Goal: Task Accomplishment & Management: Use online tool/utility

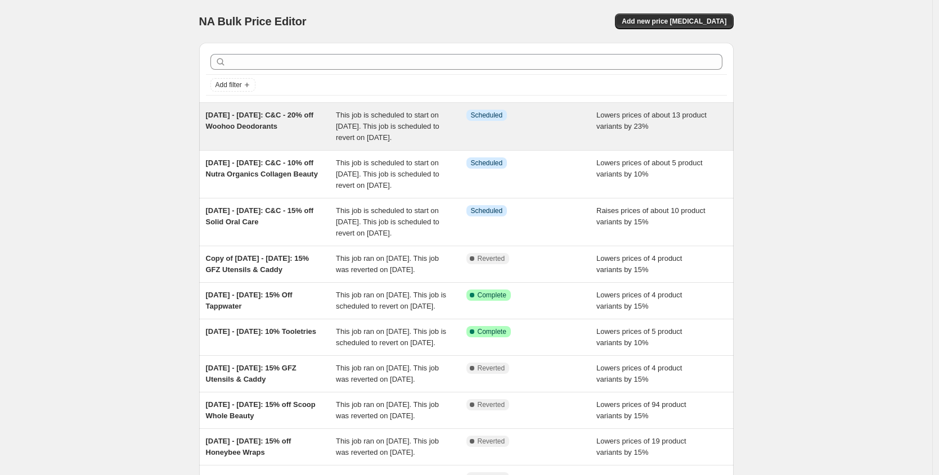
click at [274, 136] on div "[DATE] - [DATE]: C&C - 20% off Woohoo Deodorants" at bounding box center [271, 127] width 131 height 34
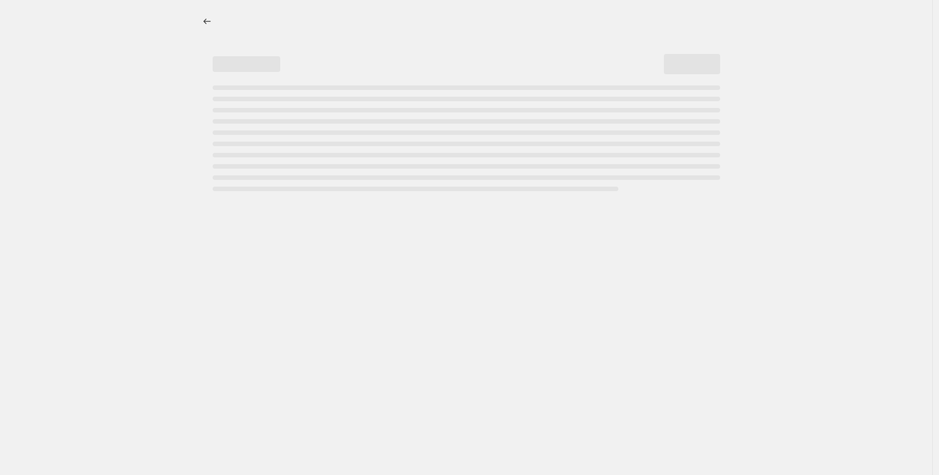
select select "percentage"
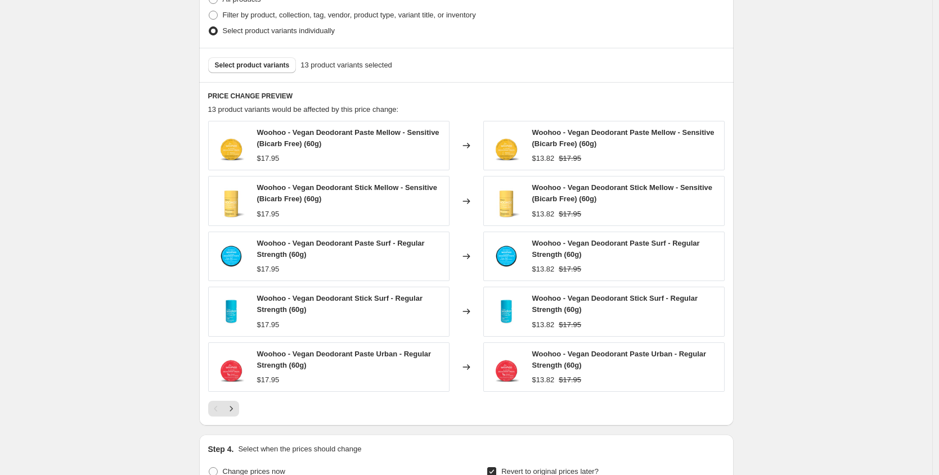
scroll to position [981, 0]
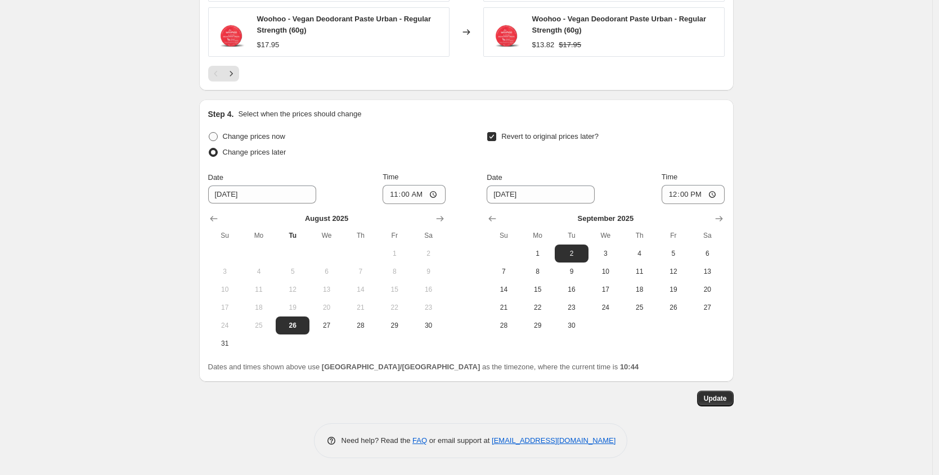
click at [218, 135] on span at bounding box center [213, 136] width 9 height 9
click at [209, 133] on input "Change prices now" at bounding box center [209, 132] width 1 height 1
radio input "true"
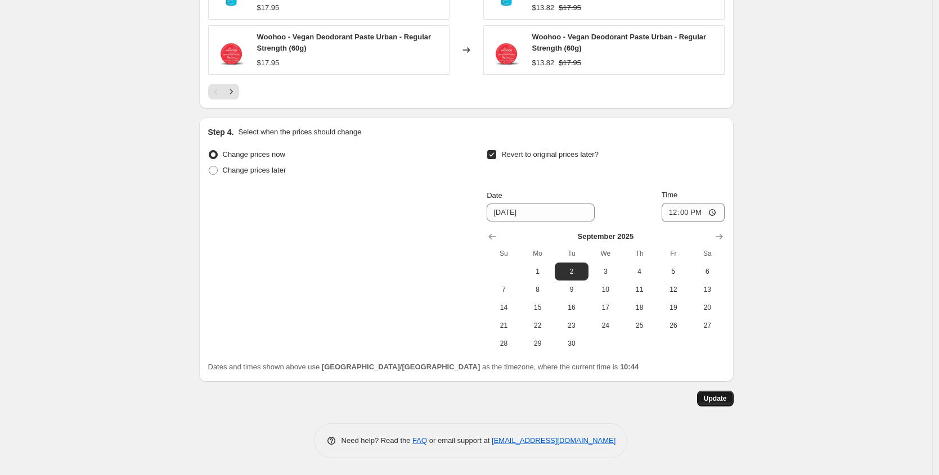
click at [710, 396] on span "Update" at bounding box center [715, 398] width 23 height 9
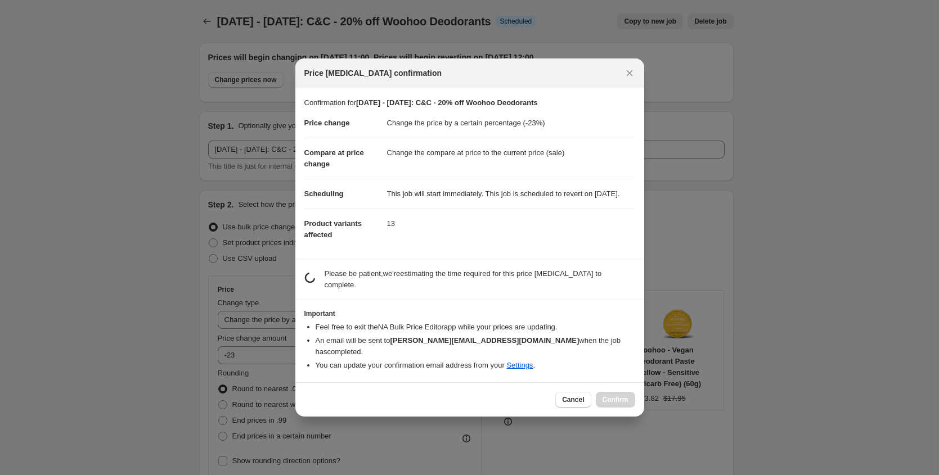
scroll to position [0, 0]
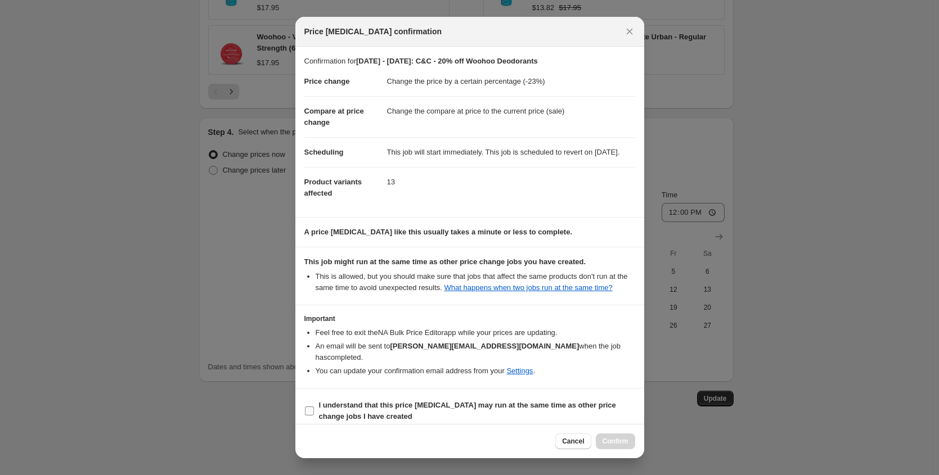
click at [312, 416] on input "I understand that this price [MEDICAL_DATA] may run at the same time as other p…" at bounding box center [309, 411] width 9 height 9
checkbox input "true"
click at [603, 443] on span "Confirm" at bounding box center [616, 441] width 26 height 9
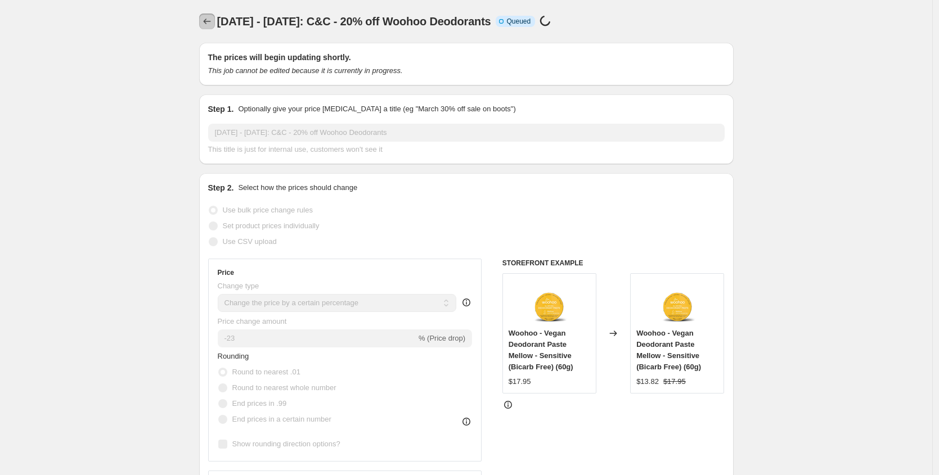
click at [208, 23] on icon "Price change jobs" at bounding box center [206, 22] width 7 height 6
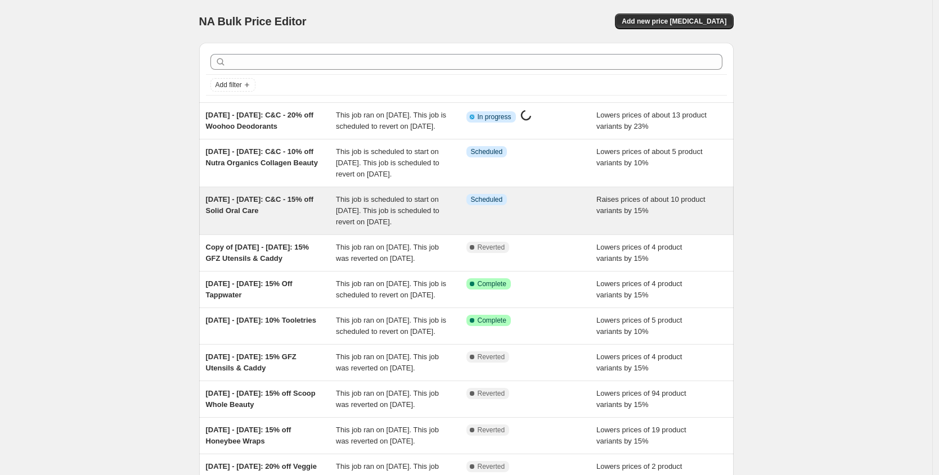
click at [275, 228] on div "[DATE] - [DATE]: C&C - 15% off Solid Oral Care" at bounding box center [271, 211] width 131 height 34
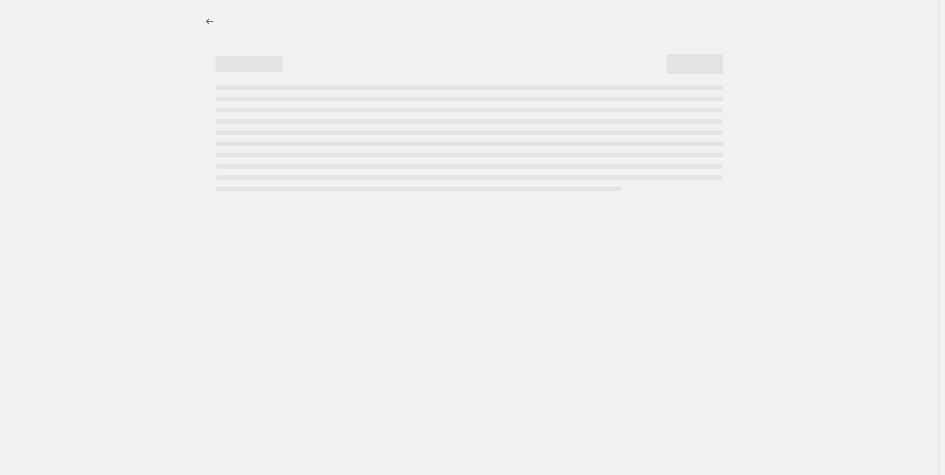
select select "percentage"
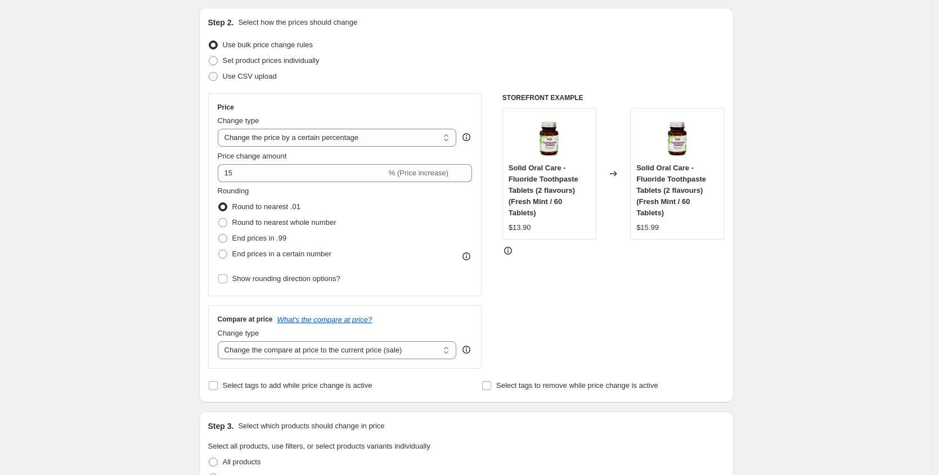
scroll to position [876, 0]
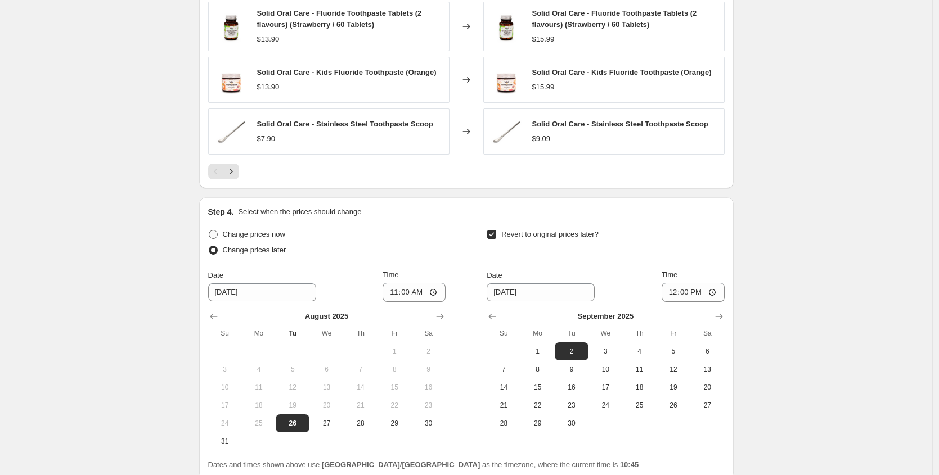
click at [216, 231] on span at bounding box center [213, 234] width 9 height 9
click at [209, 231] on input "Change prices now" at bounding box center [209, 230] width 1 height 1
radio input "true"
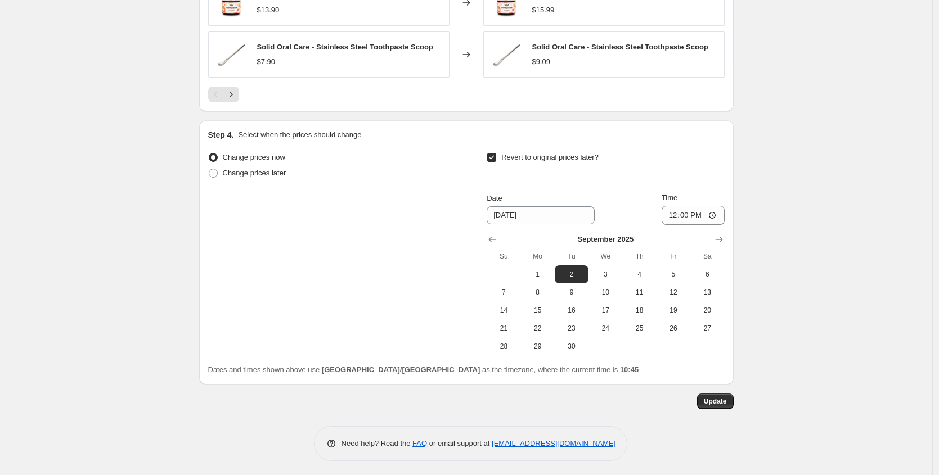
scroll to position [955, 0]
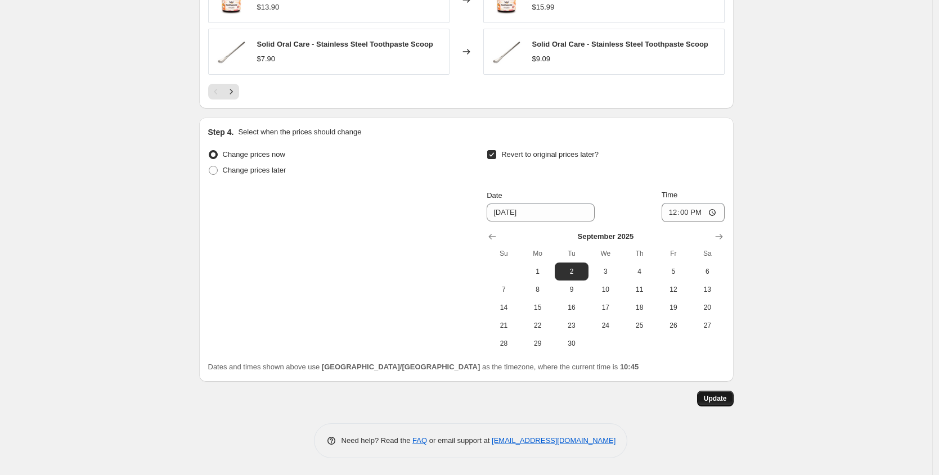
click at [717, 398] on span "Update" at bounding box center [715, 398] width 23 height 9
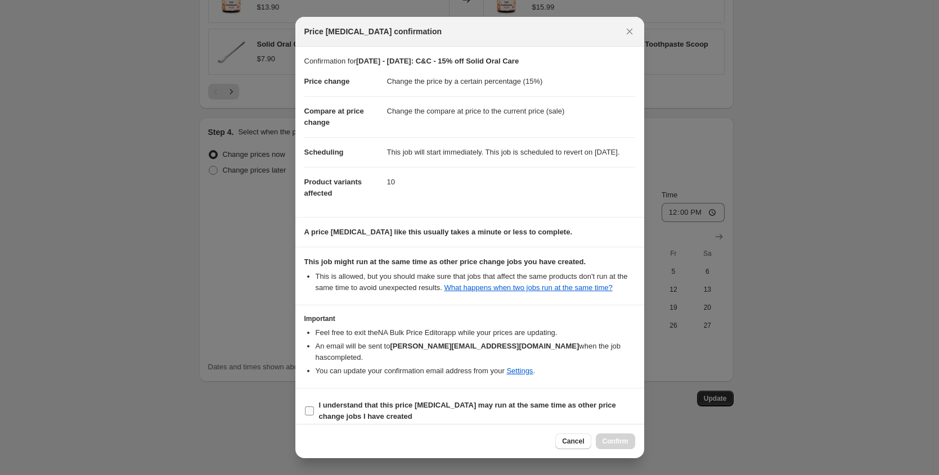
click at [314, 419] on label "I understand that this price [MEDICAL_DATA] may run at the same time as other p…" at bounding box center [469, 411] width 331 height 27
click at [314, 416] on input "I understand that this price [MEDICAL_DATA] may run at the same time as other p…" at bounding box center [309, 411] width 9 height 9
checkbox input "true"
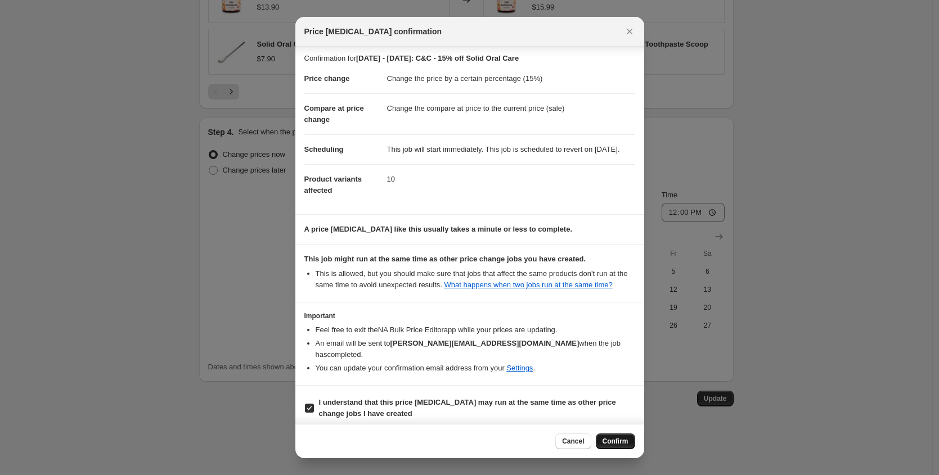
click at [612, 435] on button "Confirm" at bounding box center [615, 442] width 39 height 16
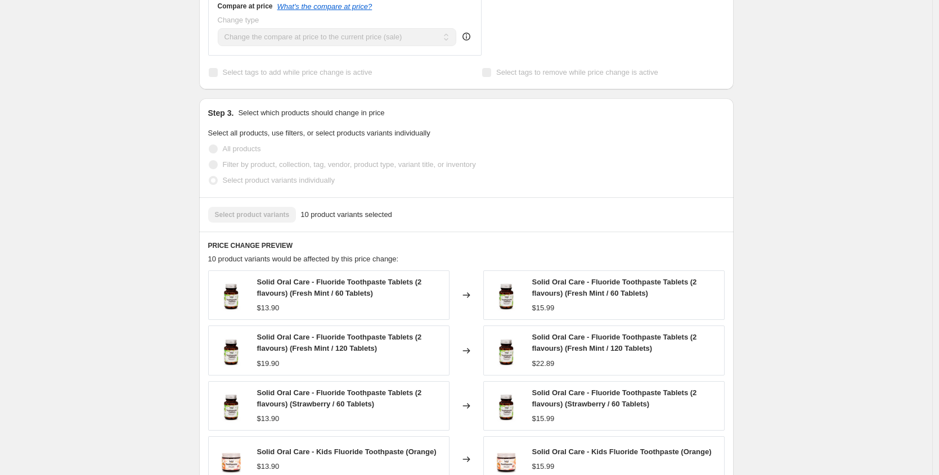
scroll to position [0, 0]
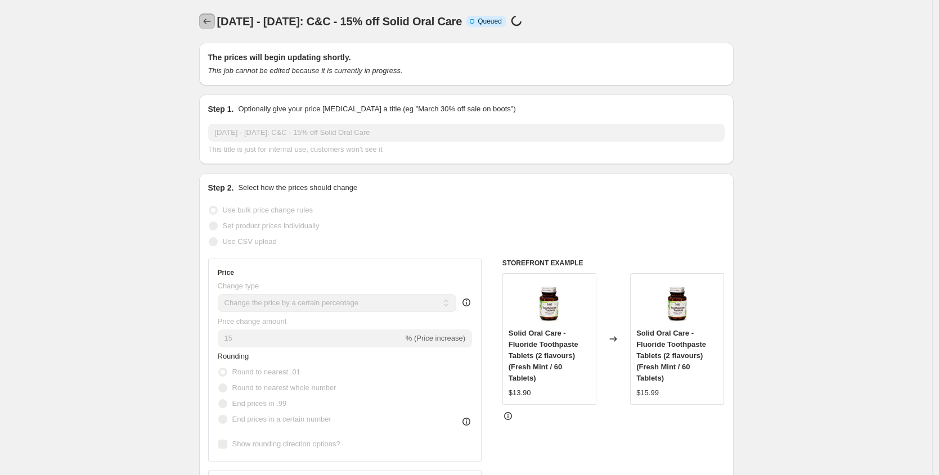
click at [207, 21] on icon "Price change jobs" at bounding box center [206, 22] width 7 height 6
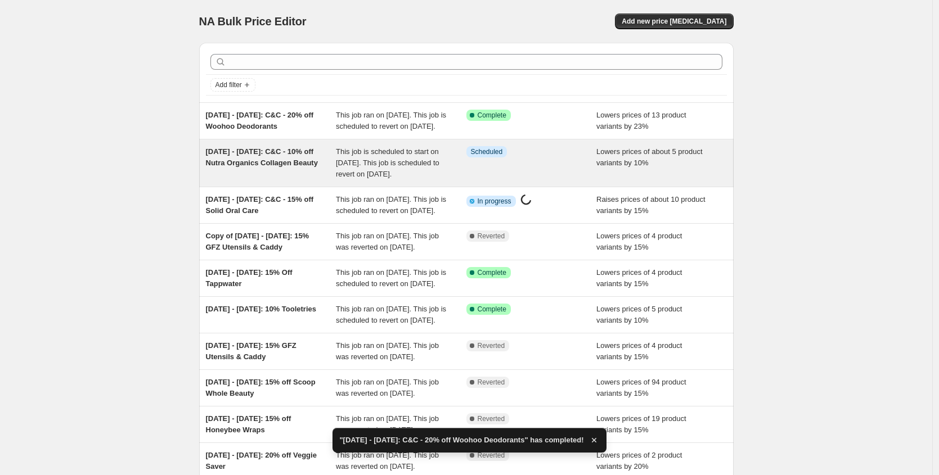
click at [271, 167] on span "[DATE] - [DATE]: C&C - 10% off Nutra Organics Collagen Beauty" at bounding box center [262, 157] width 112 height 20
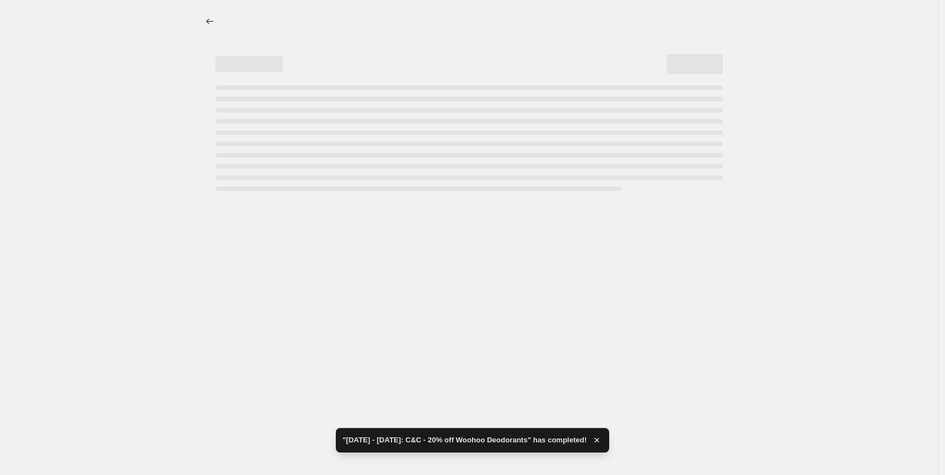
select select "percentage"
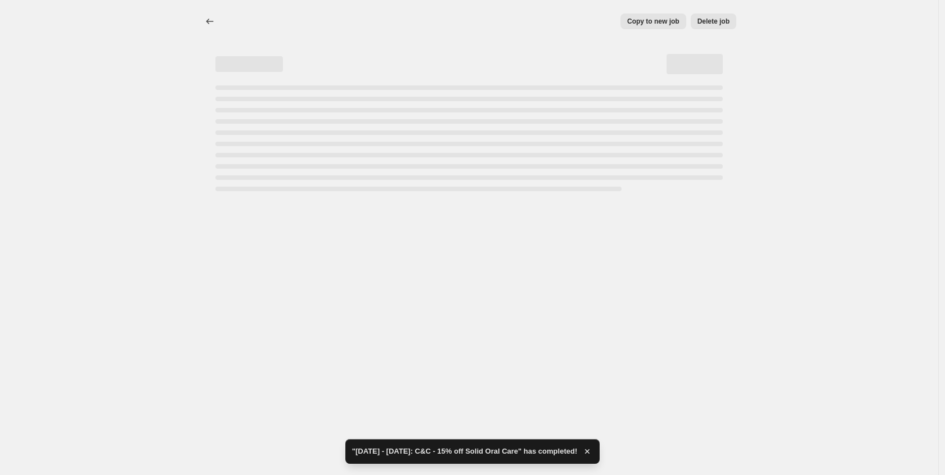
click at [266, 83] on div "Page loading" at bounding box center [465, 134] width 517 height 115
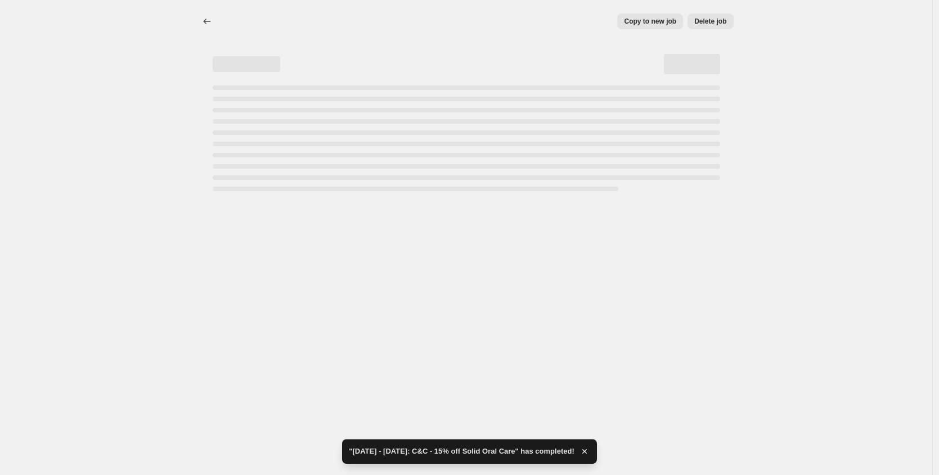
select select "percentage"
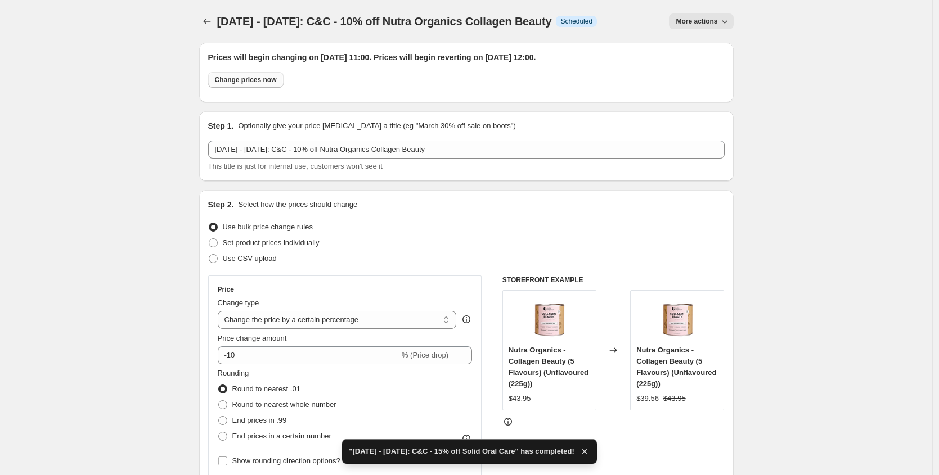
click at [266, 83] on span "Change prices now" at bounding box center [246, 79] width 62 height 9
radio input "true"
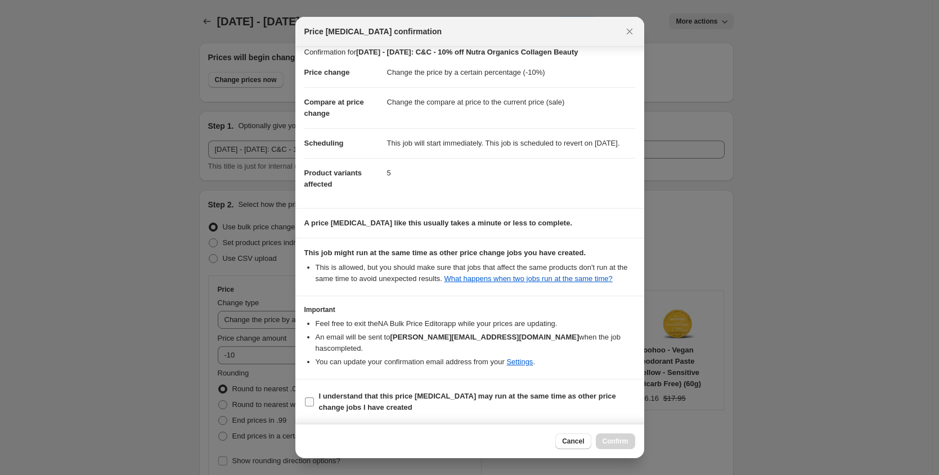
scroll to position [21, 0]
drag, startPoint x: 311, startPoint y: 393, endPoint x: 338, endPoint y: 407, distance: 30.7
click at [311, 393] on label "I understand that this price [MEDICAL_DATA] may run at the same time as other p…" at bounding box center [469, 401] width 331 height 27
click at [311, 397] on input "I understand that this price [MEDICAL_DATA] may run at the same time as other p…" at bounding box center [309, 401] width 9 height 9
checkbox input "true"
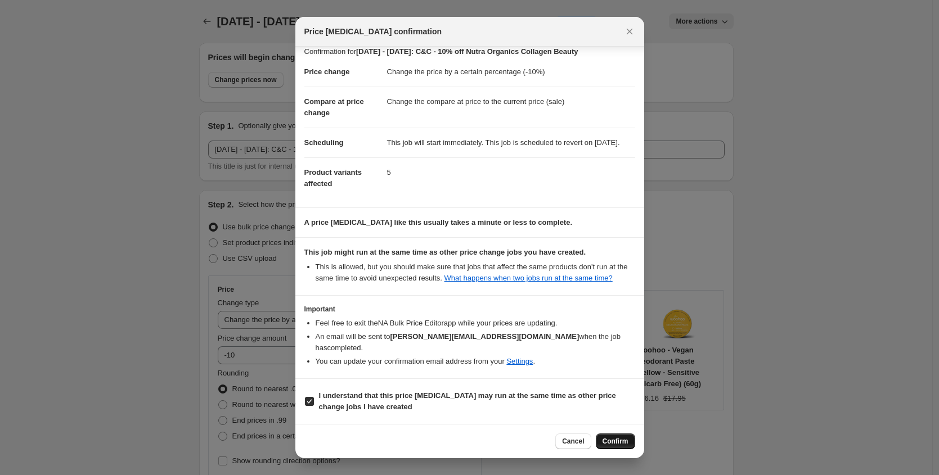
click at [616, 438] on span "Confirm" at bounding box center [616, 441] width 26 height 9
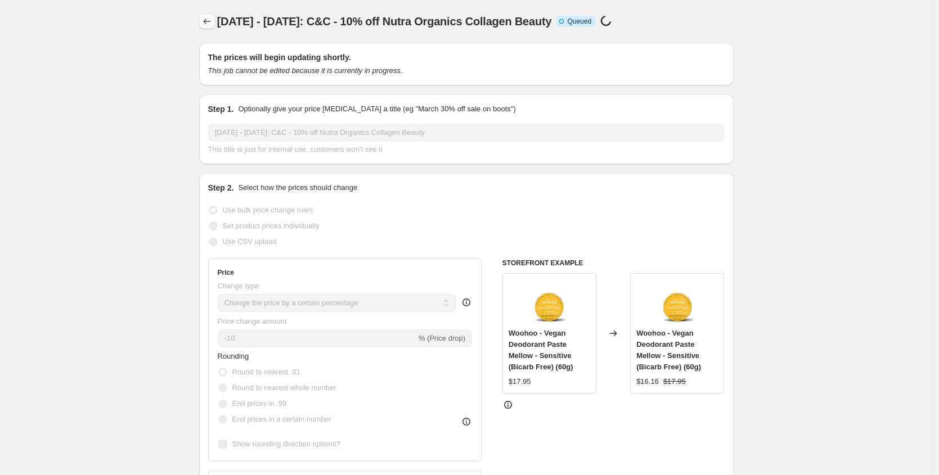
click at [209, 20] on icon "Price change jobs" at bounding box center [206, 21] width 11 height 11
